Goal: Information Seeking & Learning: Learn about a topic

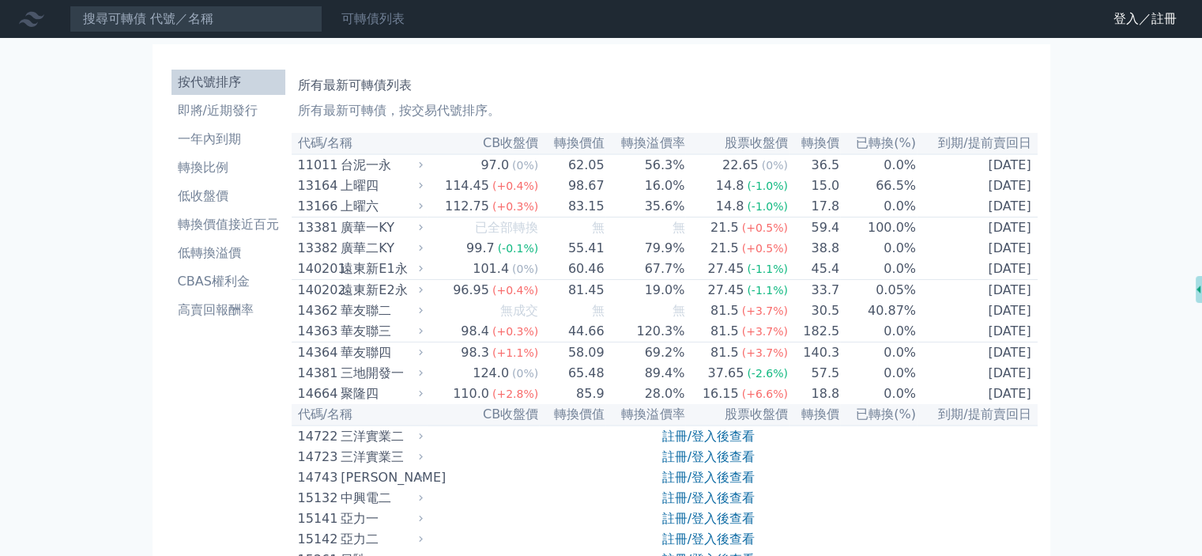
click at [382, 21] on link "可轉債列表" at bounding box center [372, 18] width 63 height 15
click at [1168, 16] on link "登入／註冊" at bounding box center [1145, 18] width 89 height 25
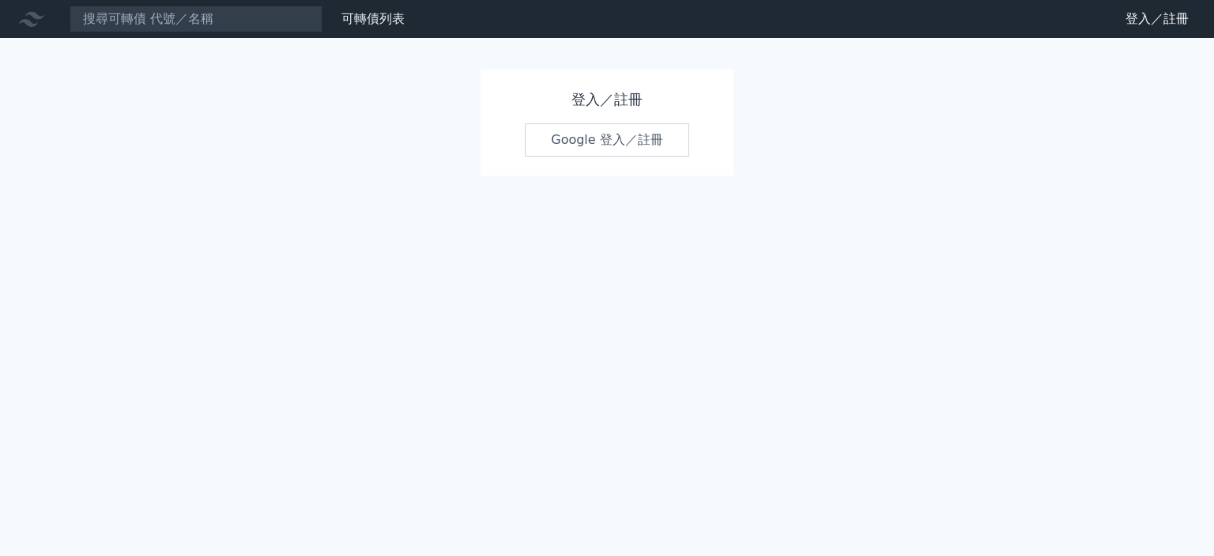
click at [627, 144] on link "Google 登入／註冊" at bounding box center [607, 139] width 164 height 33
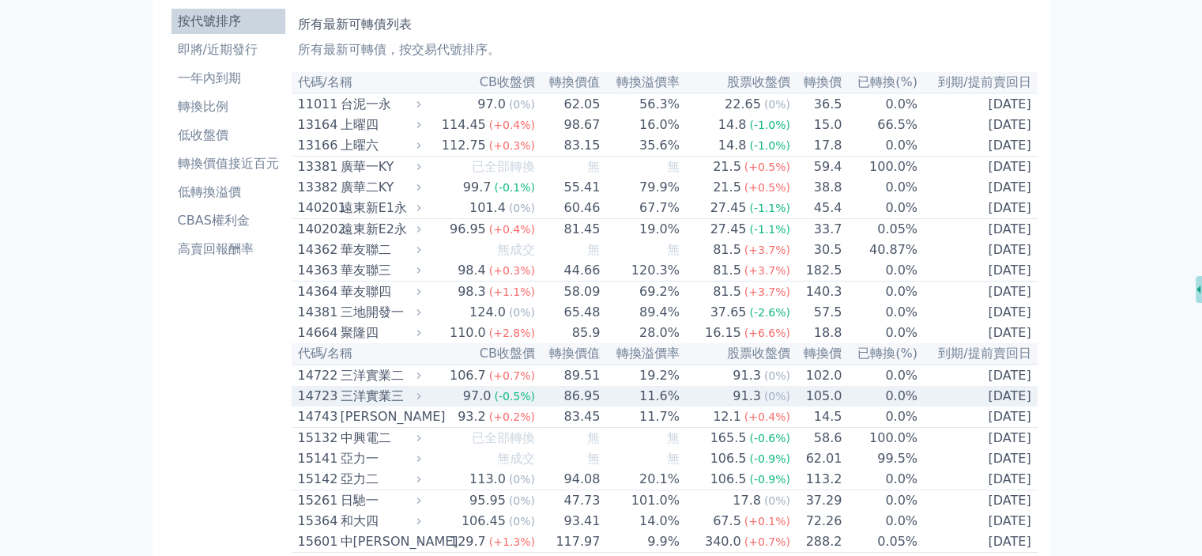
scroll to position [63, 0]
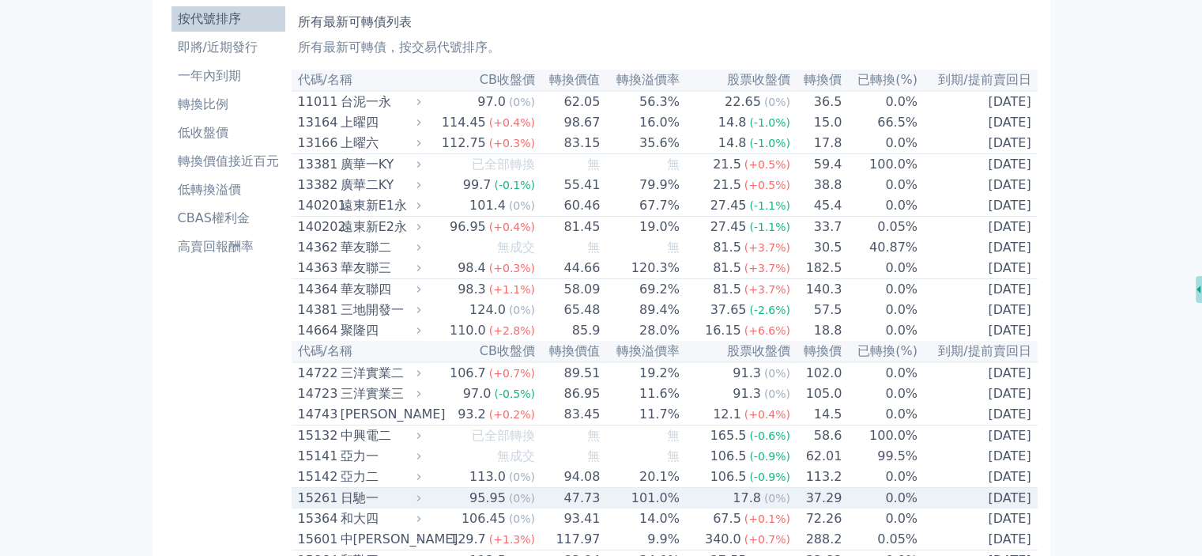
click at [716, 509] on td "17.8 (0%)" at bounding box center [735, 498] width 111 height 21
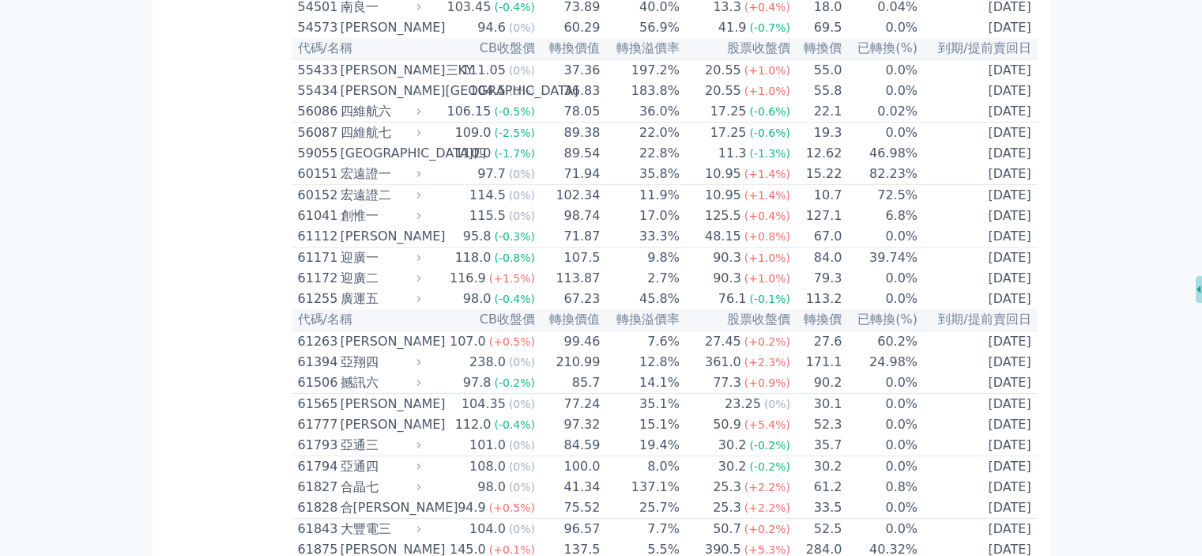
scroll to position [6151, 0]
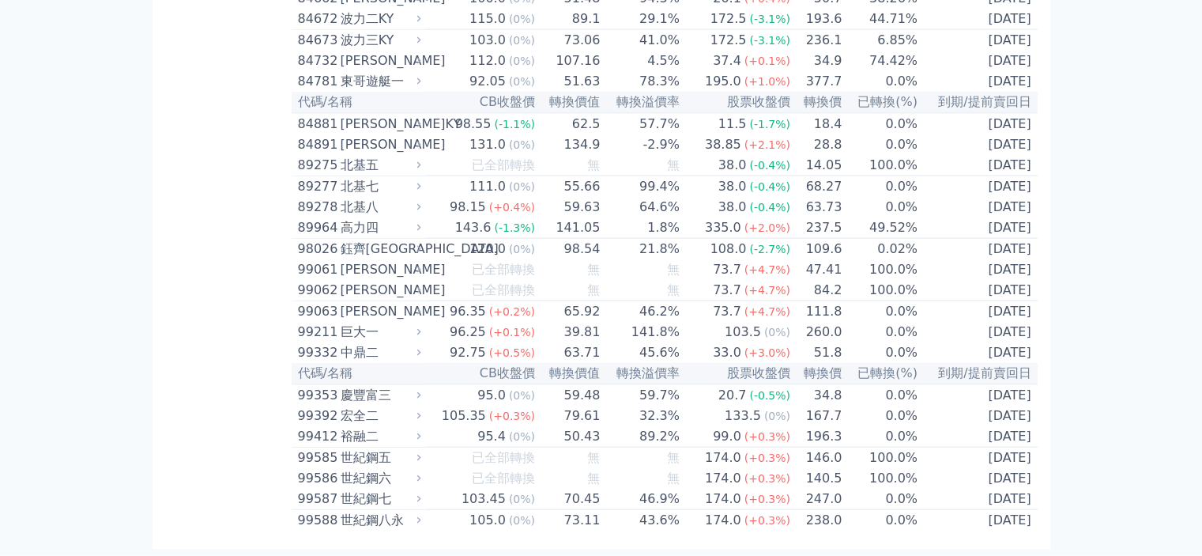
scroll to position [9902, 0]
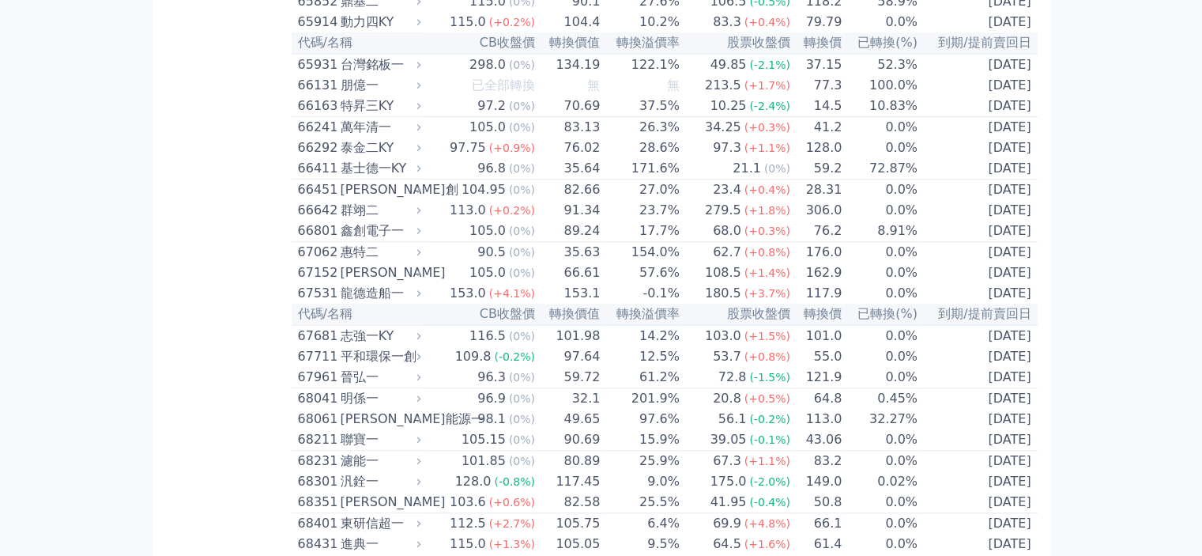
scroll to position [7848, 0]
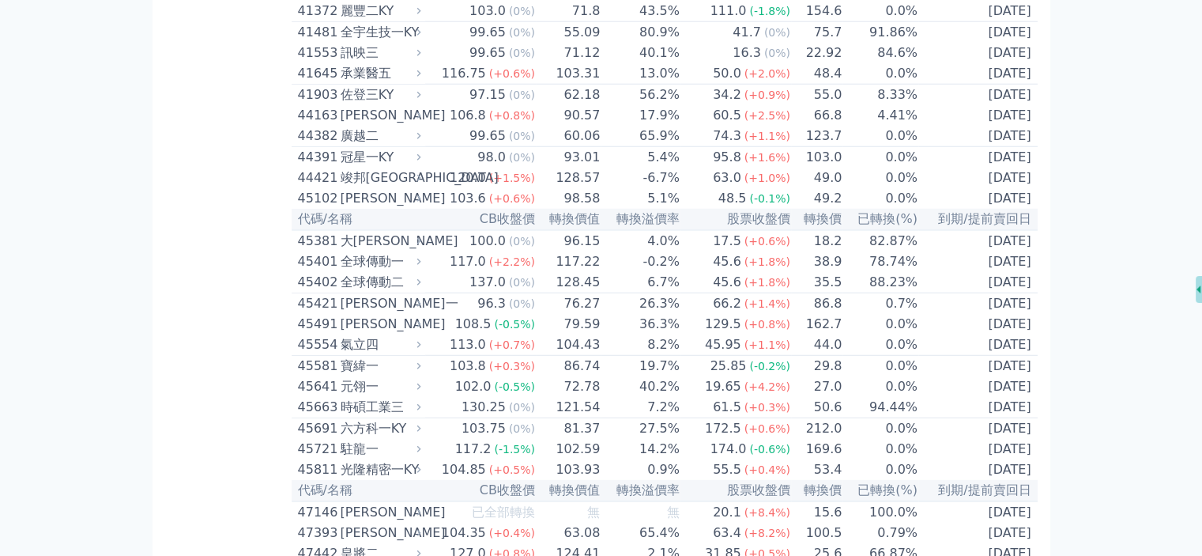
scroll to position [4267, 0]
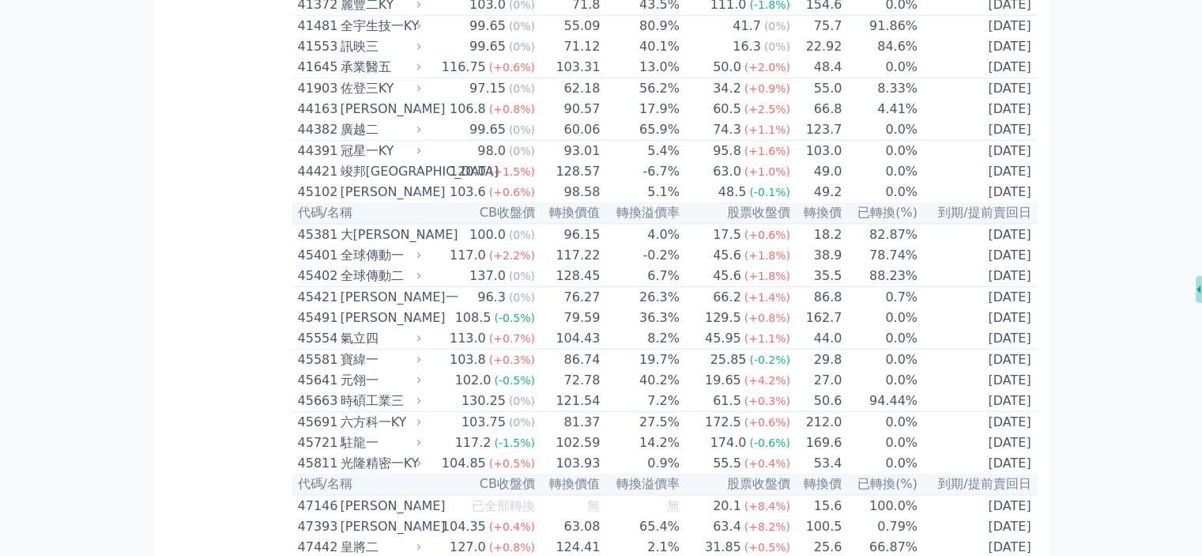
click at [210, 340] on div "按代號排序 即將/近期發行 一年內到期 轉換比例 低收盤價 轉換價值接近百元 低轉換溢價 CBAS權利金 高賣回報酬率" at bounding box center [228, 386] width 126 height 9181
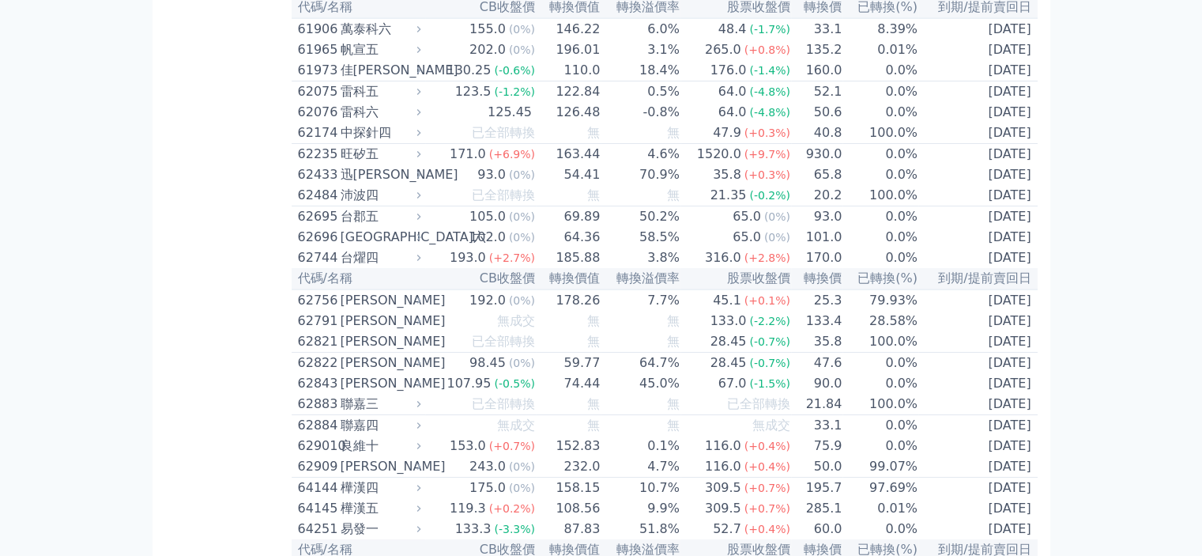
scroll to position [6100, 0]
